Goal: Find specific page/section: Find specific page/section

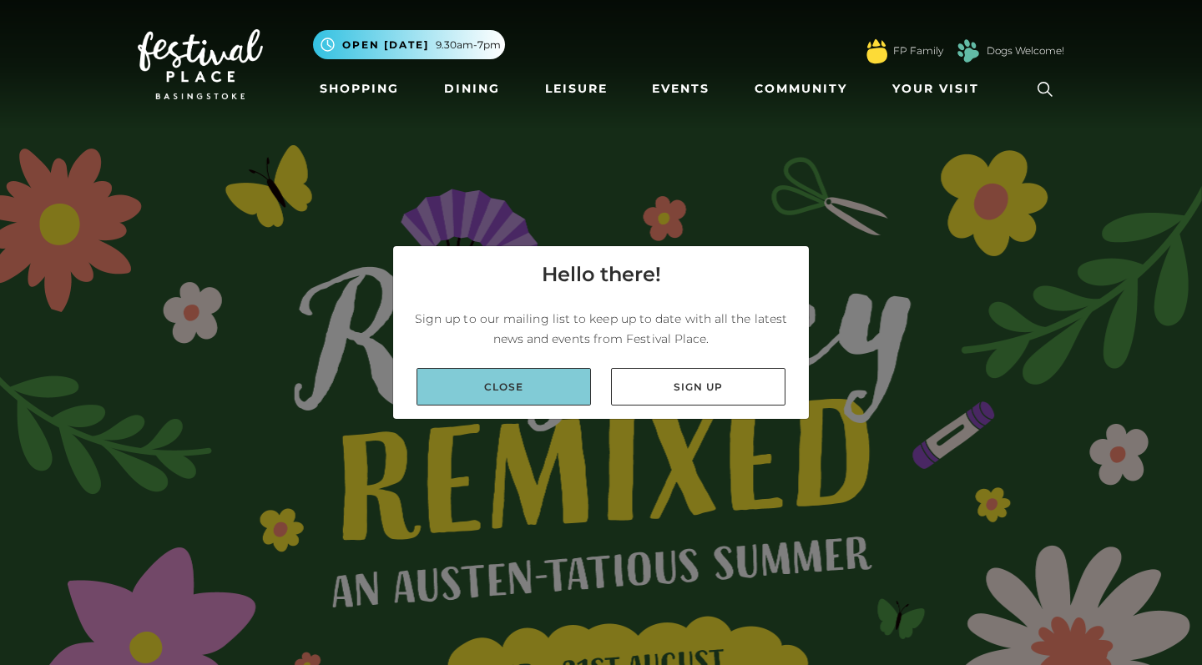
click at [531, 387] on link "Close" at bounding box center [503, 387] width 174 height 38
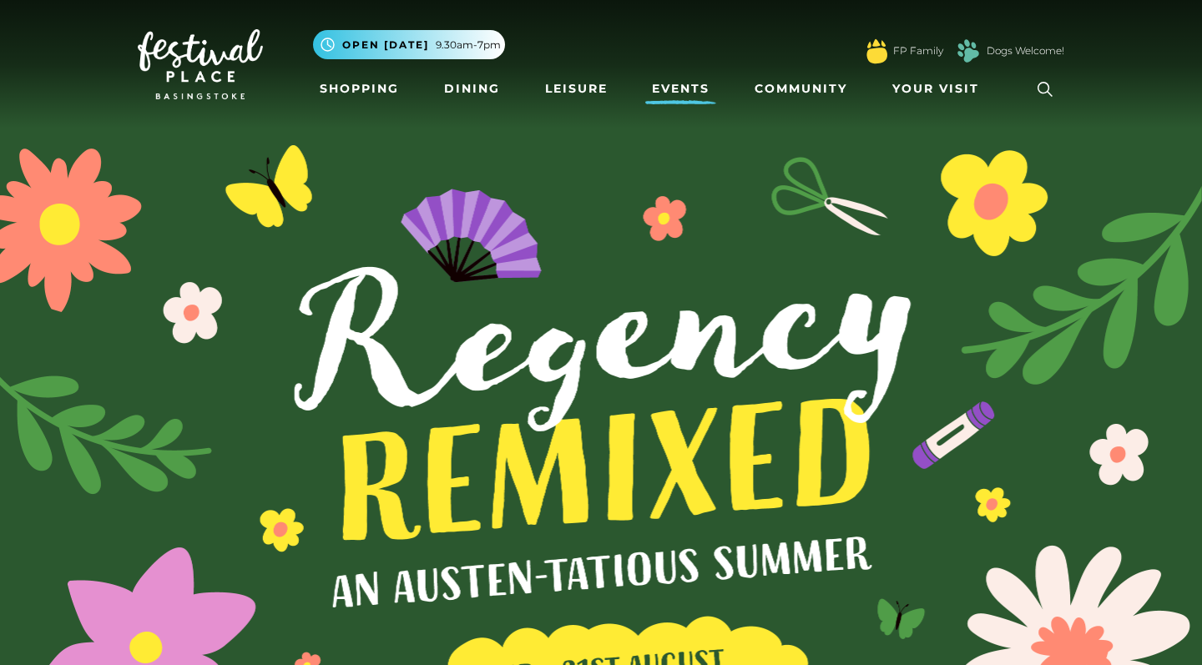
click at [701, 85] on link "Events" at bounding box center [680, 88] width 71 height 31
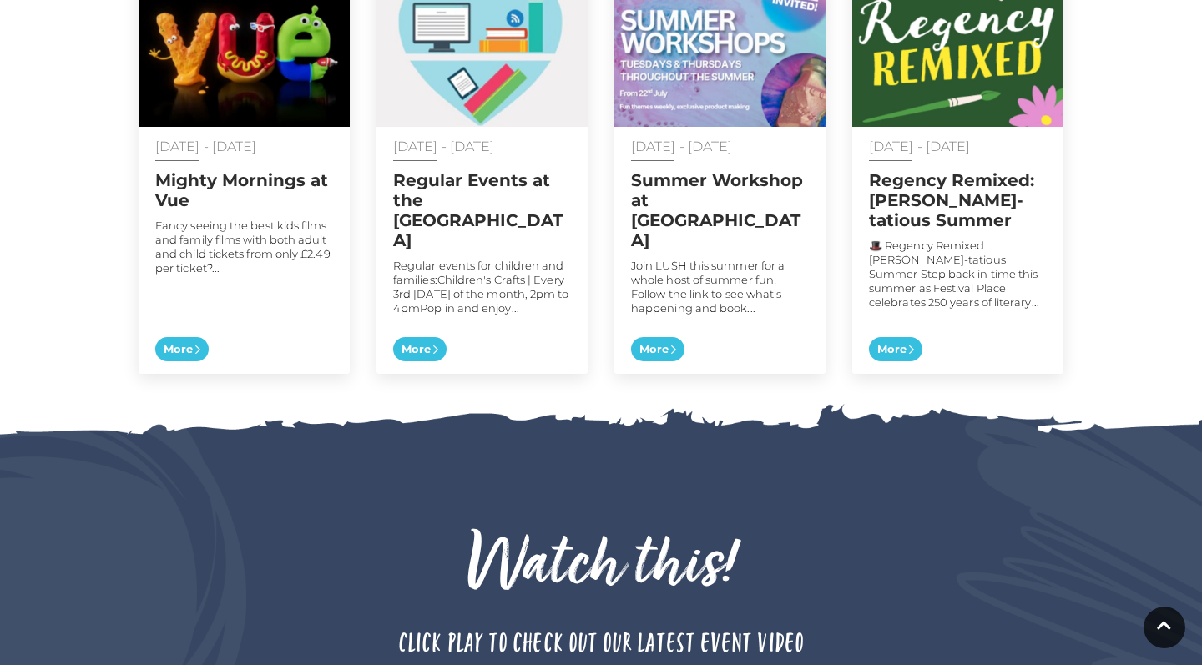
scroll to position [975, 0]
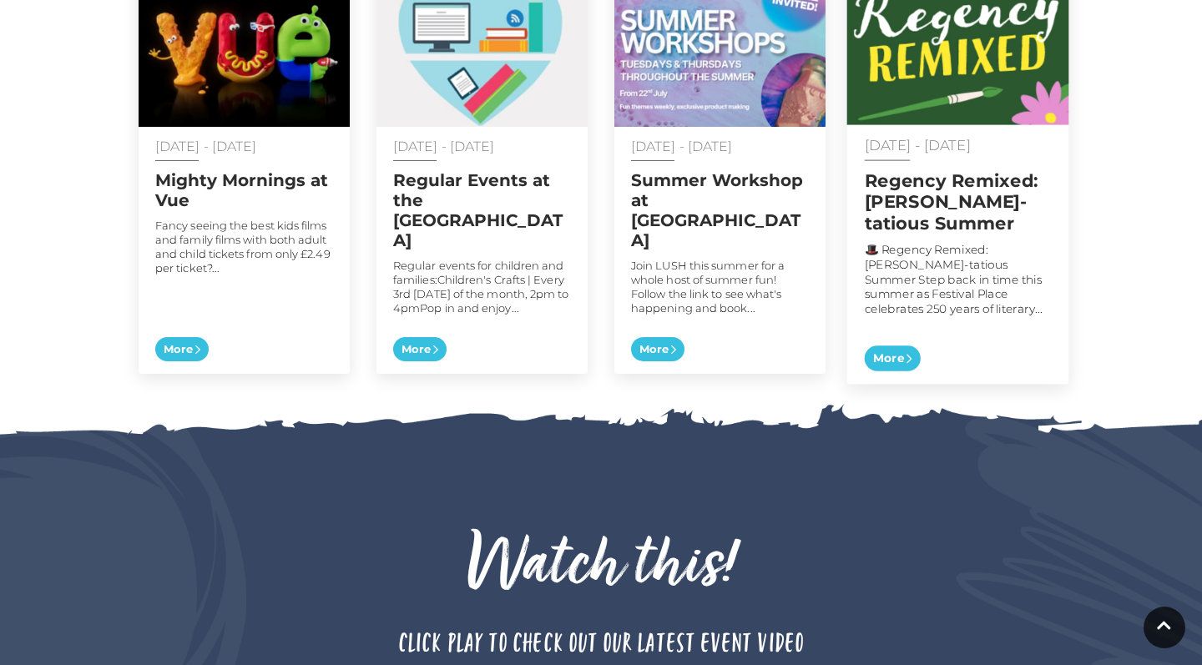
click at [889, 346] on span "More" at bounding box center [893, 359] width 56 height 26
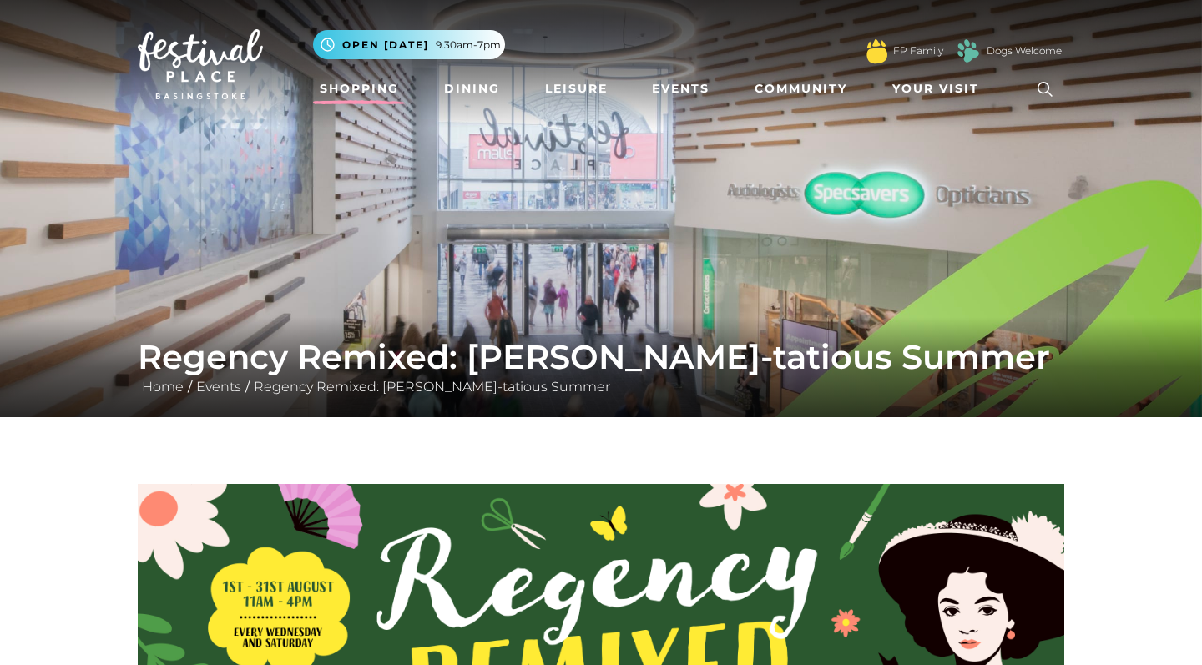
click at [388, 89] on link "Shopping" at bounding box center [359, 88] width 93 height 31
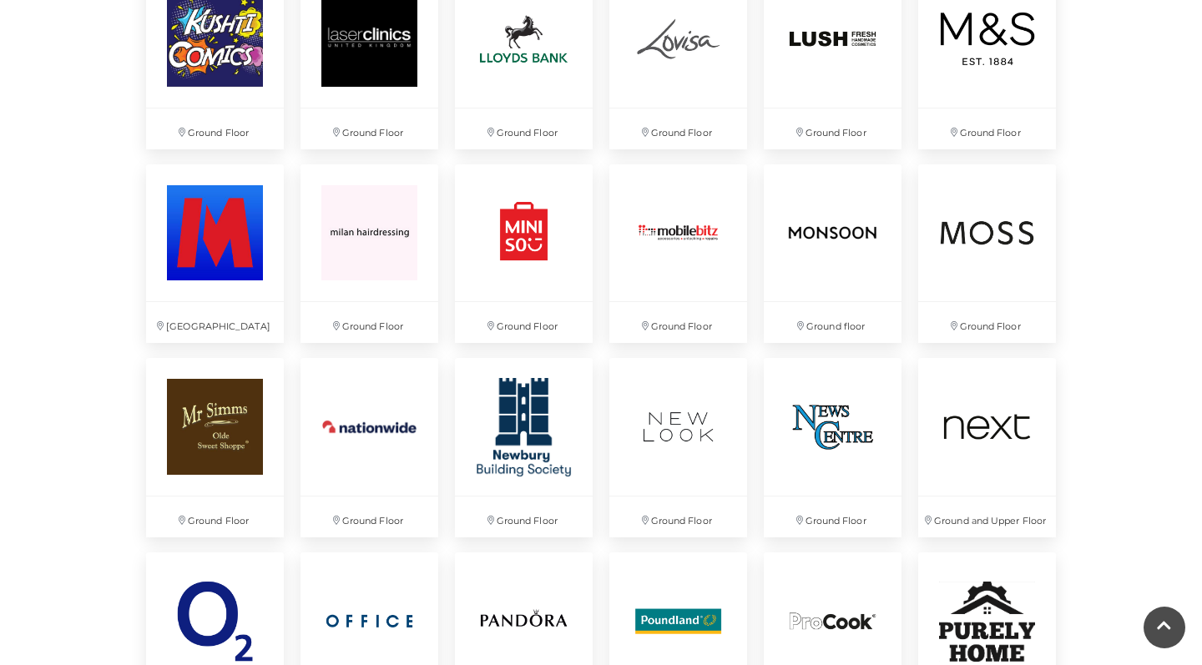
scroll to position [2840, 0]
